Goal: Find specific page/section: Find specific page/section

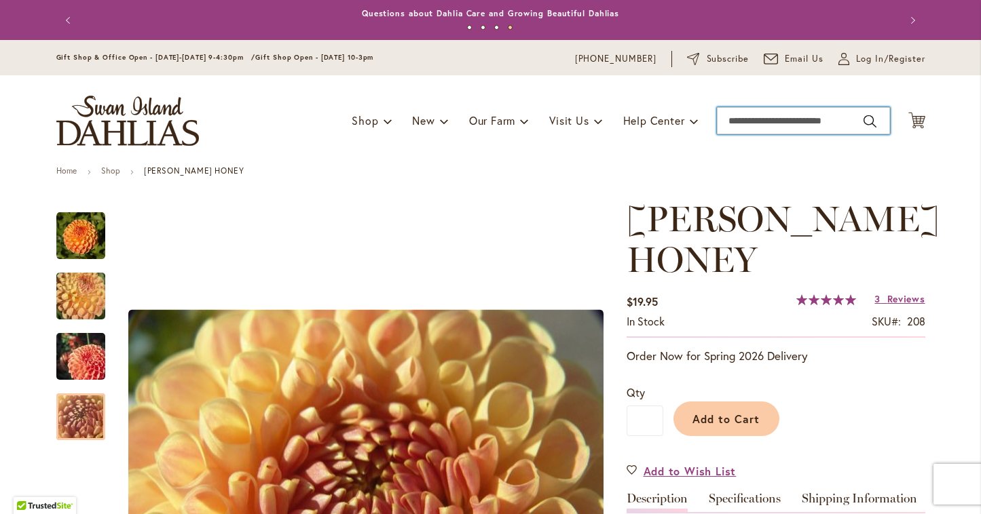
click at [742, 130] on input "Search" at bounding box center [803, 120] width 173 height 27
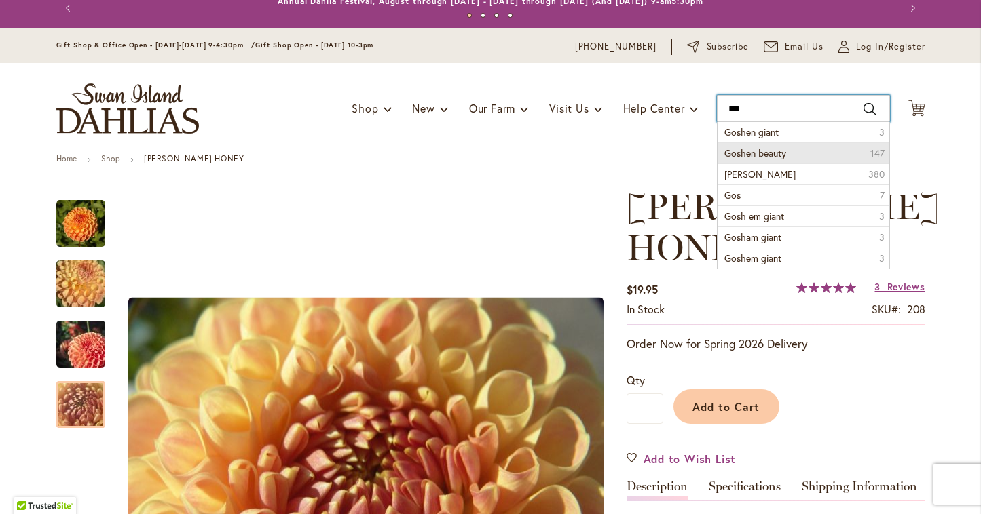
scroll to position [6, 0]
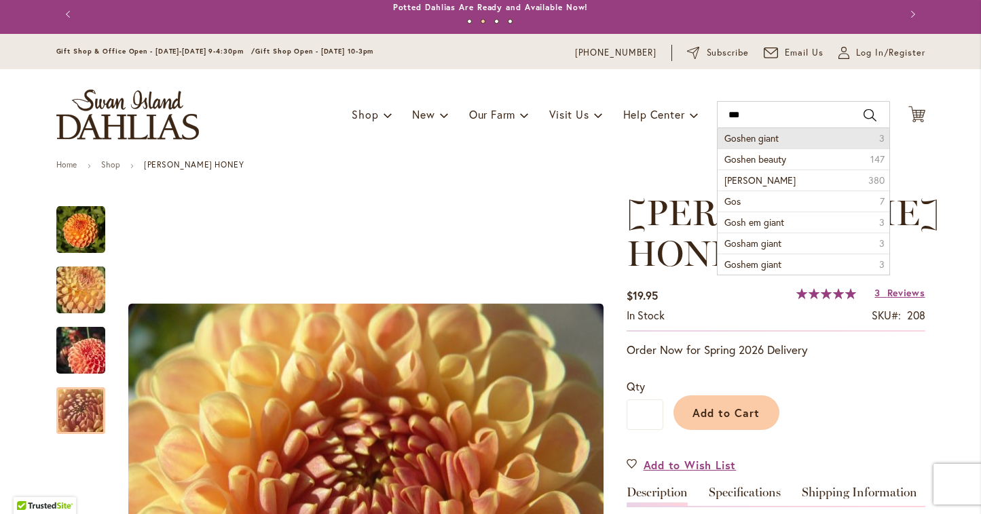
click at [751, 140] on span "Goshen giant" at bounding box center [751, 138] width 54 height 13
type input "**********"
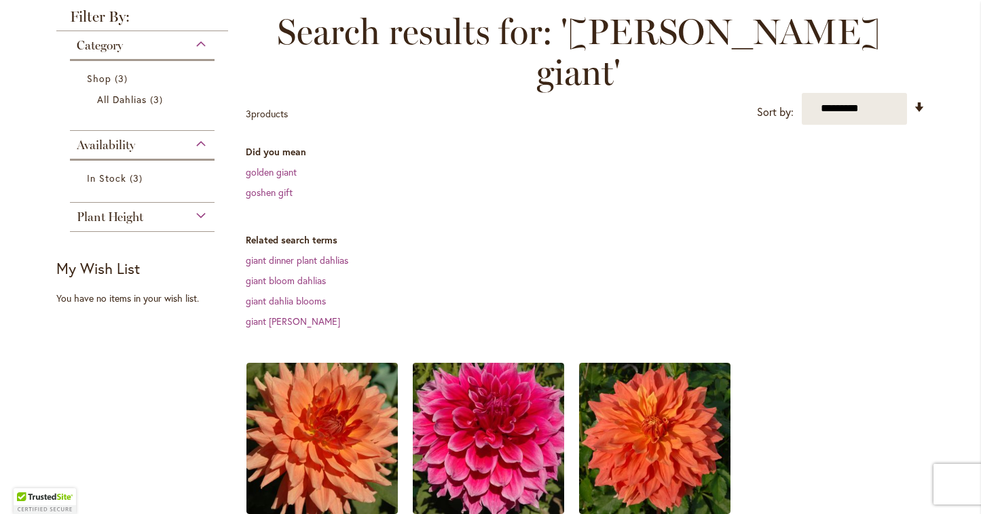
scroll to position [198, 0]
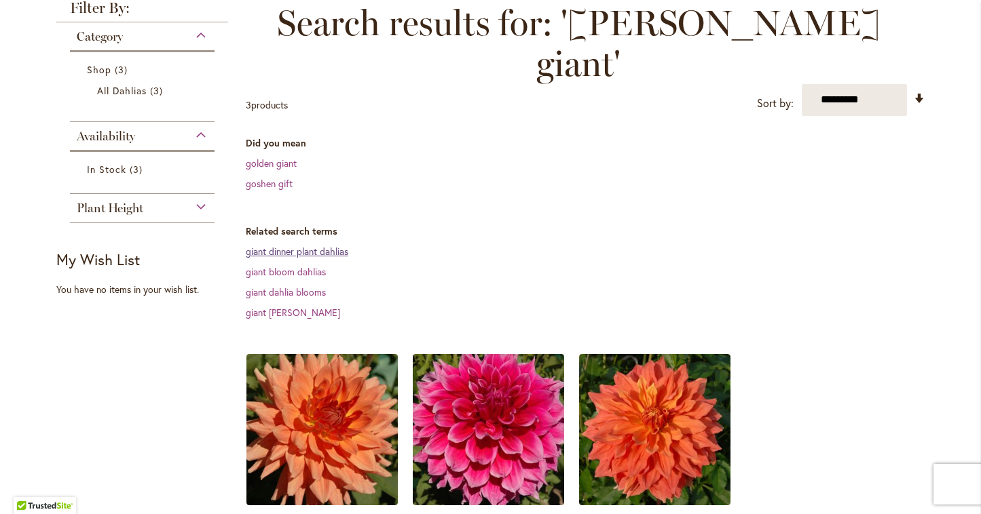
click at [324, 245] on link "giant dinner plant dahlias" at bounding box center [297, 251] width 102 height 13
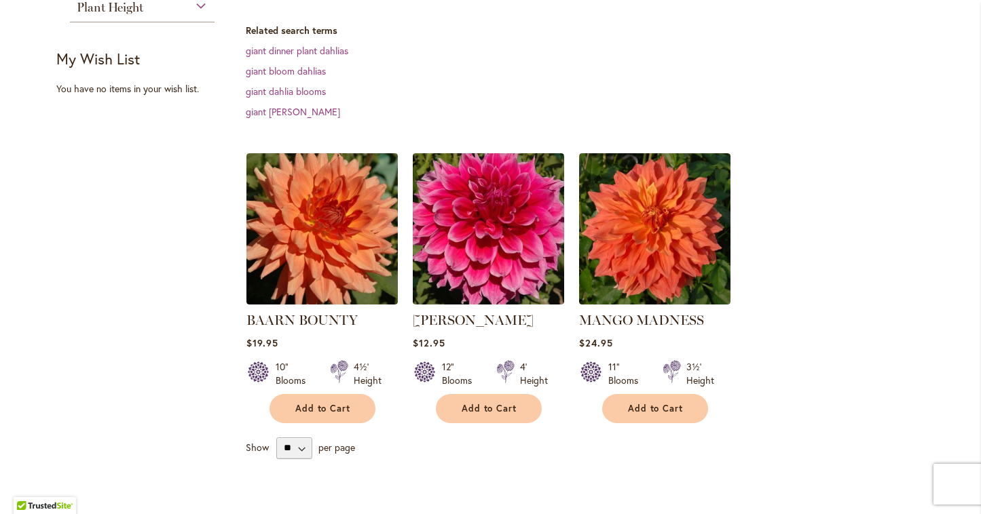
scroll to position [462, 0]
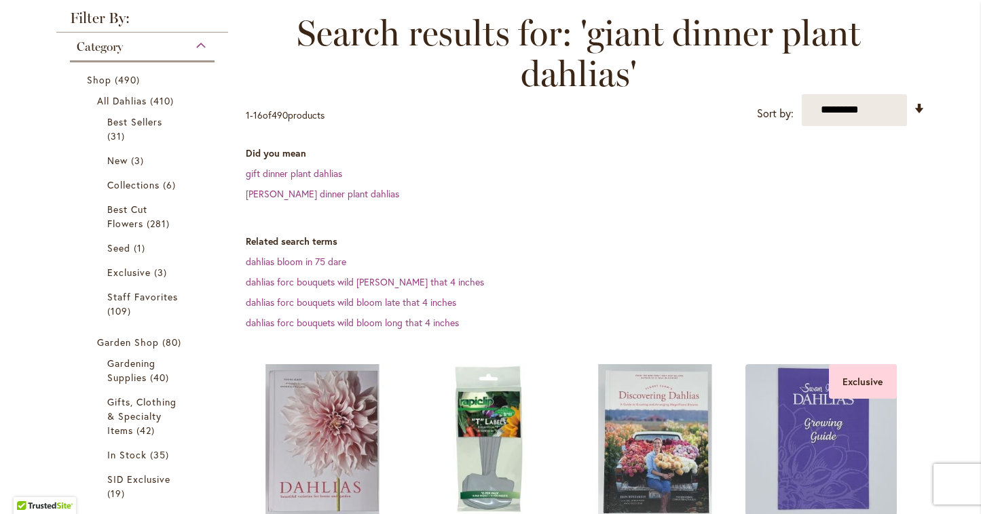
scroll to position [189, 0]
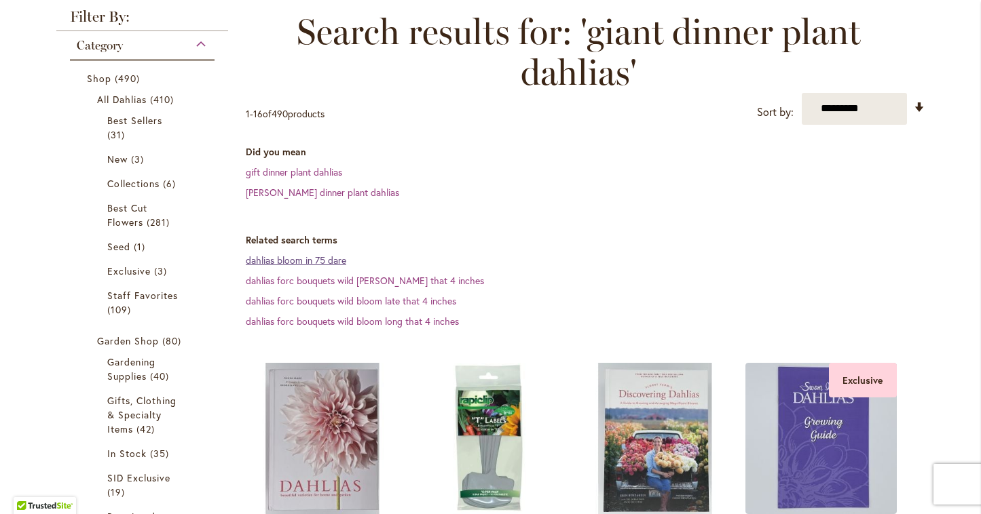
click at [341, 261] on link "dahlias bloom in 75 dare" at bounding box center [296, 260] width 100 height 13
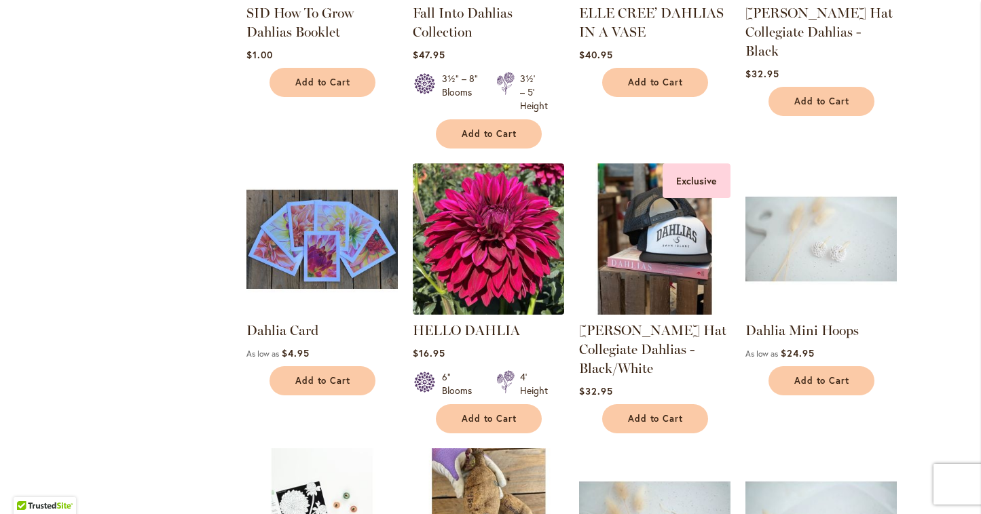
scroll to position [993, 0]
